Goal: Task Accomplishment & Management: Manage account settings

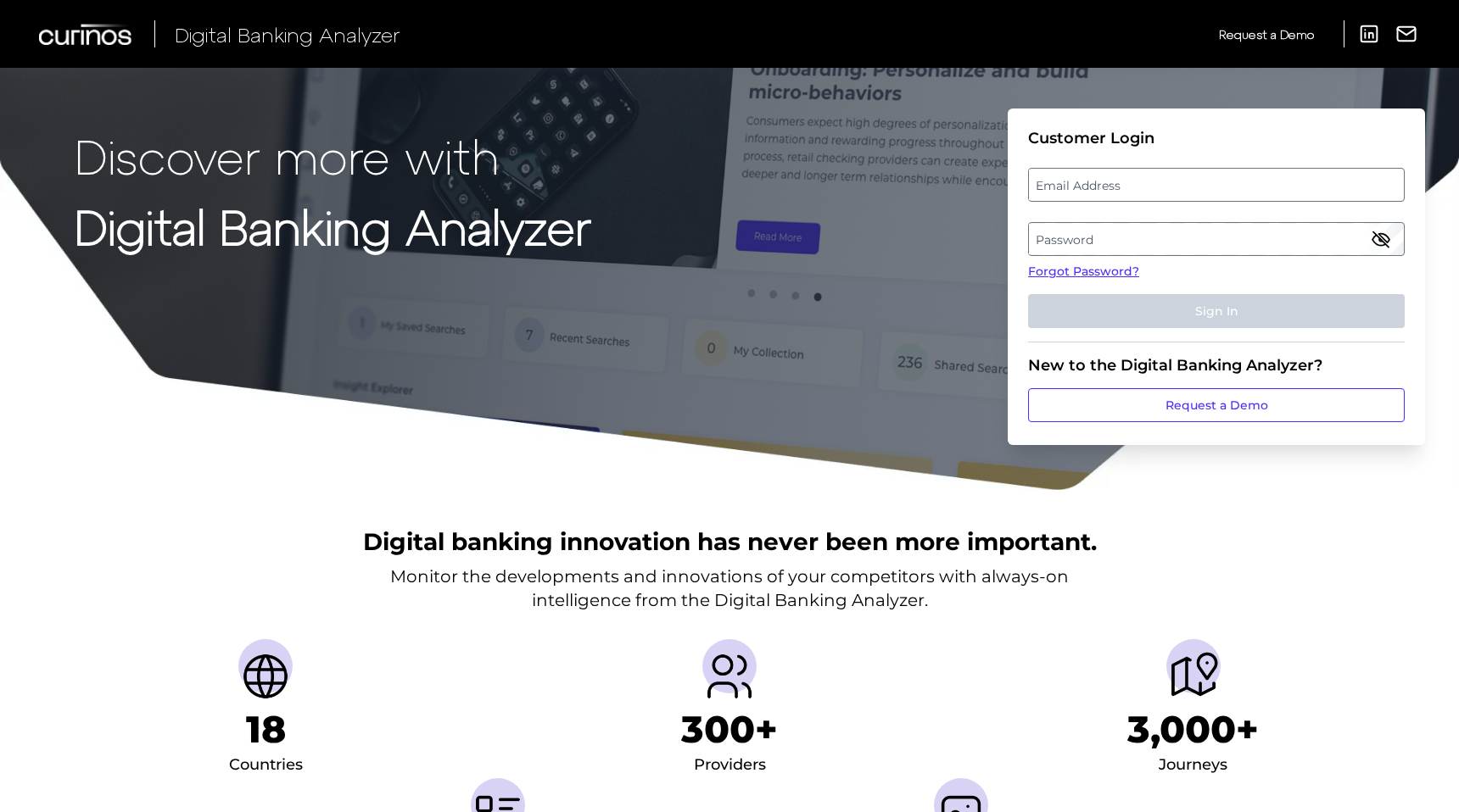
click at [1075, 186] on label "Email Address" at bounding box center [1215, 185] width 374 height 31
click at [1075, 186] on input "email" at bounding box center [1215, 185] width 376 height 34
click at [1116, 230] on label "Password" at bounding box center [1215, 239] width 374 height 31
click at [1088, 187] on label "Email Address" at bounding box center [1215, 185] width 374 height 31
click at [1088, 187] on input "email" at bounding box center [1215, 185] width 376 height 34
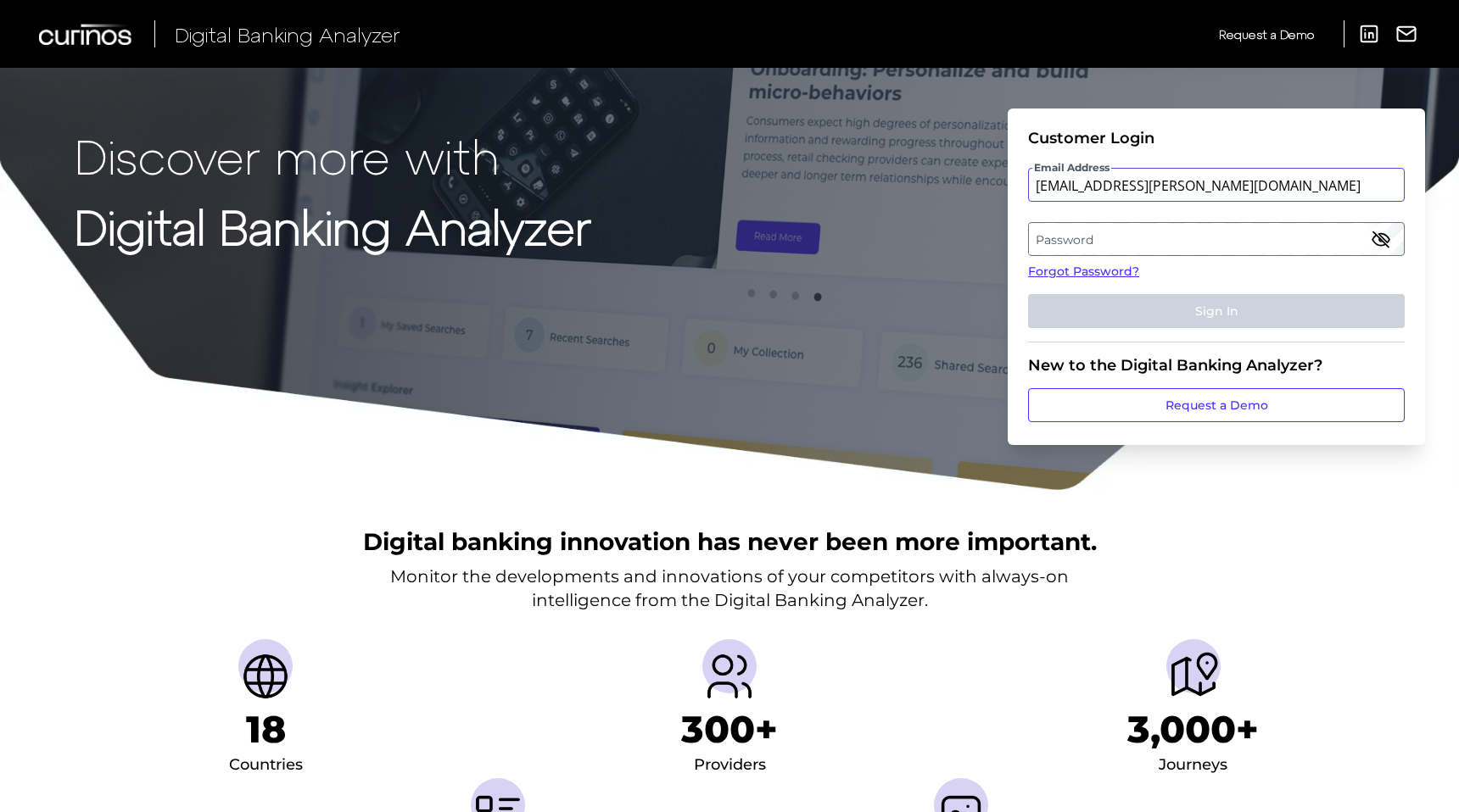
type input "[EMAIL_ADDRESS][PERSON_NAME][DOMAIN_NAME]"
click at [1098, 231] on label "Password" at bounding box center [1215, 239] width 374 height 31
